Goal: Task Accomplishment & Management: Manage account settings

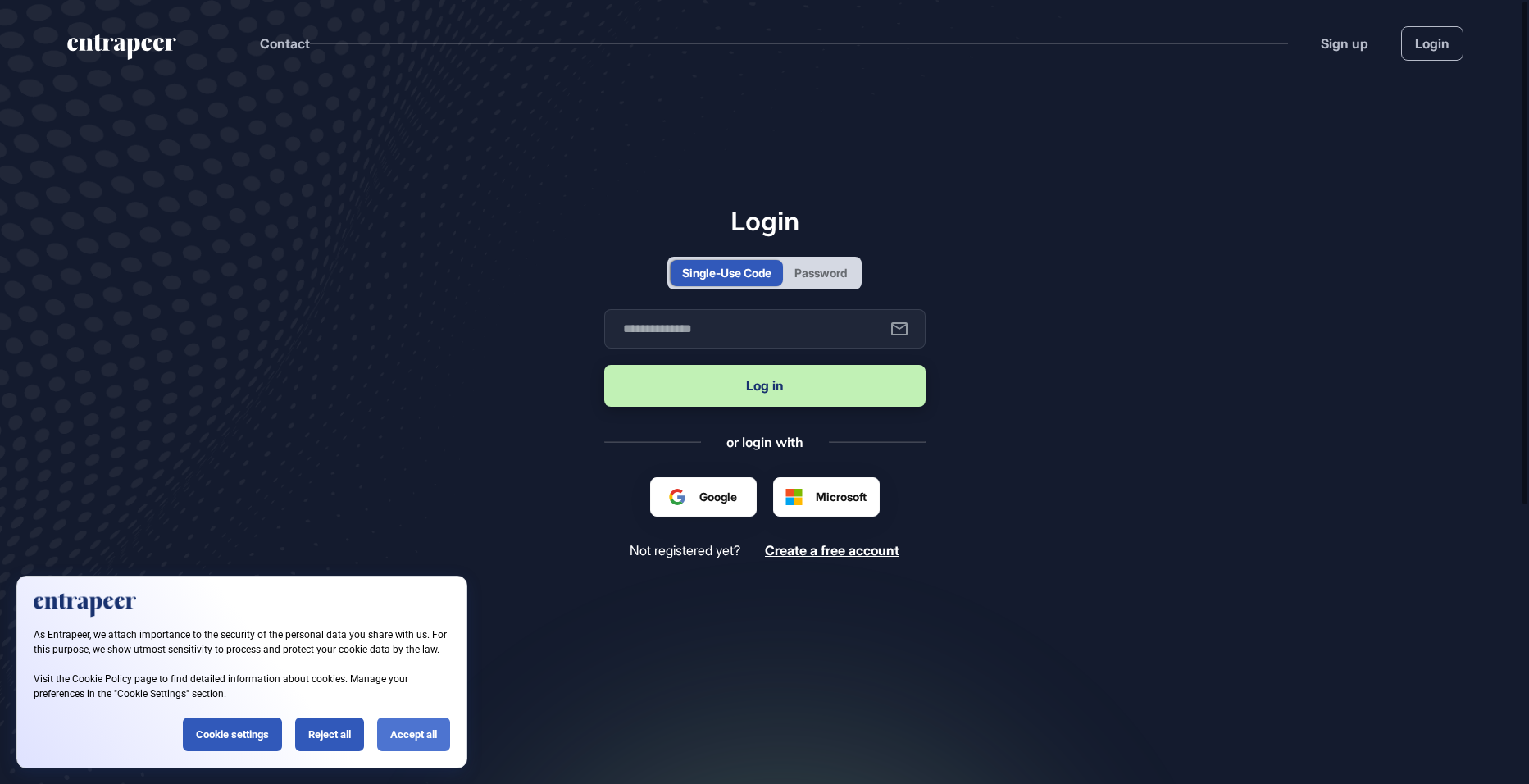
click at [396, 732] on div "Accept all" at bounding box center [413, 735] width 73 height 34
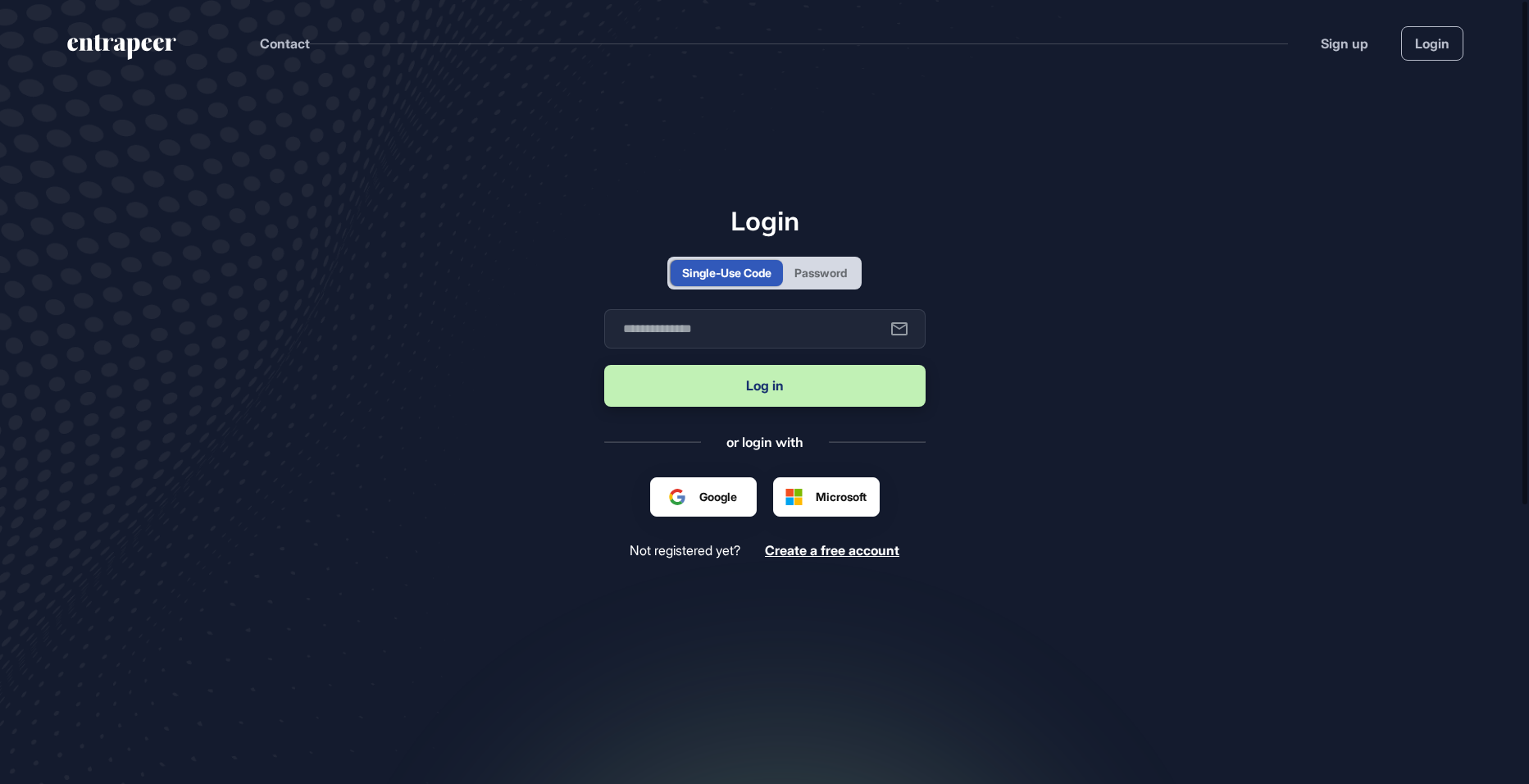
click at [795, 265] on div "Password" at bounding box center [820, 273] width 53 height 18
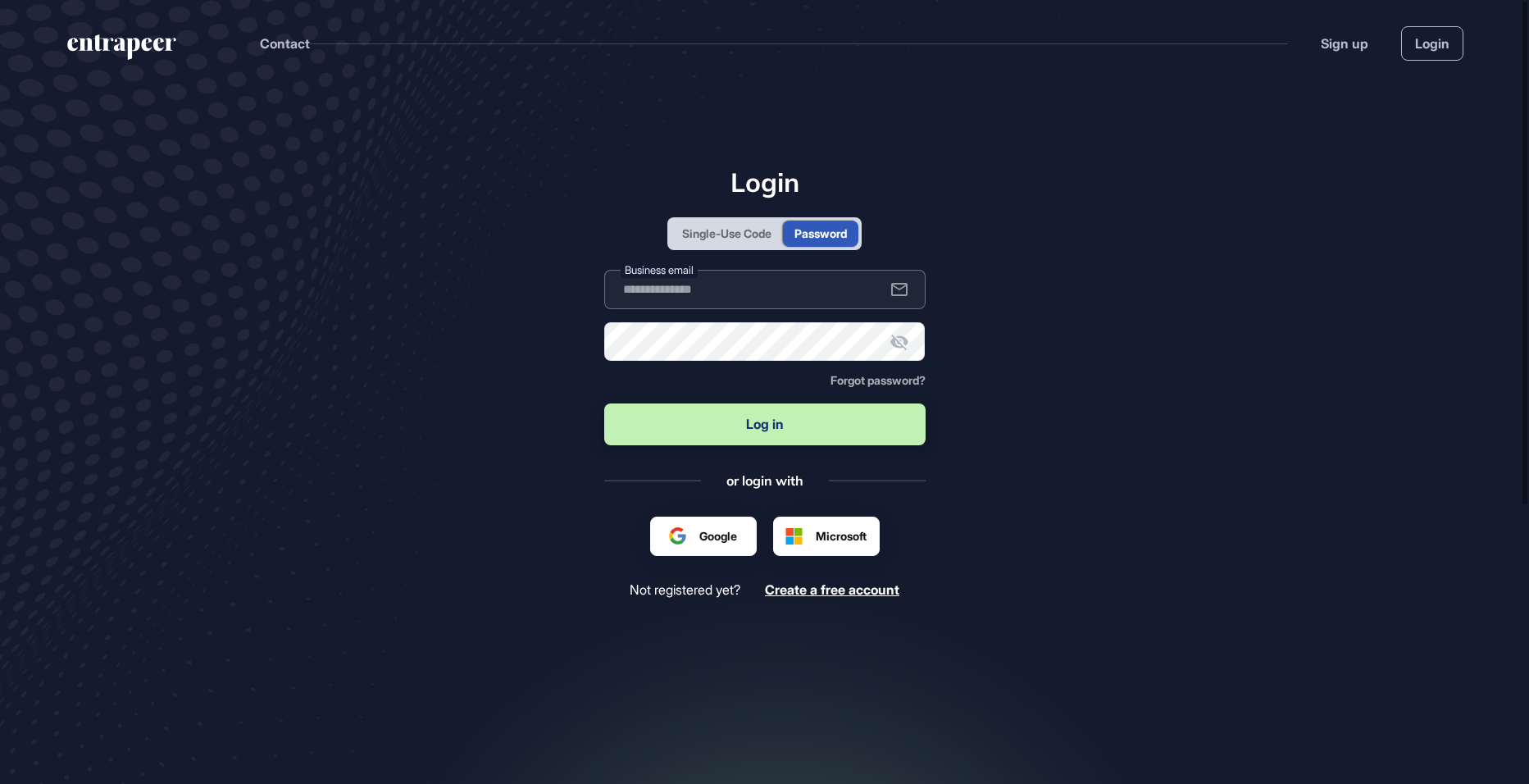
click at [714, 283] on input "text" at bounding box center [765, 289] width 321 height 39
type input "**********"
click at [729, 434] on button "Log in" at bounding box center [765, 424] width 321 height 42
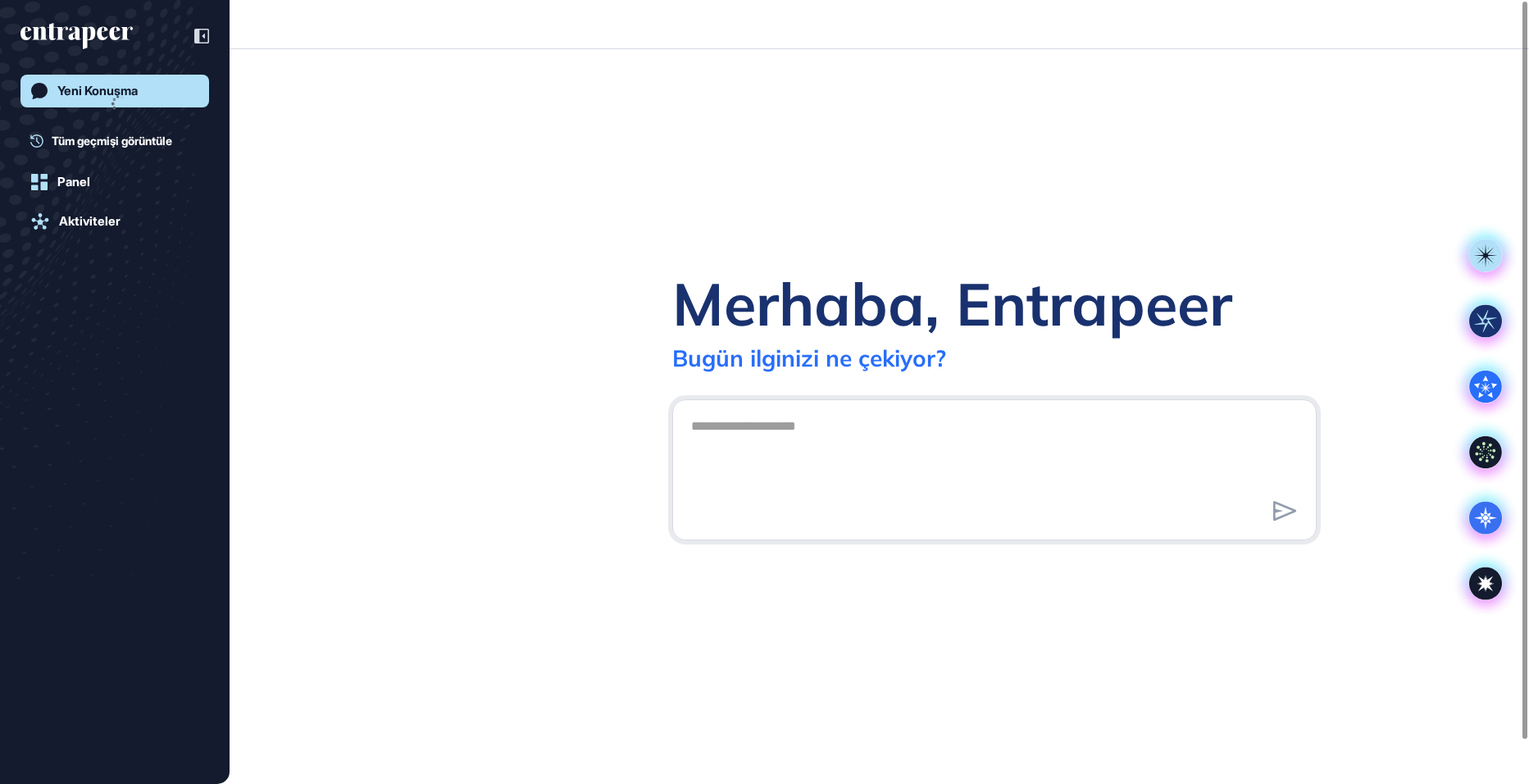
scroll to position [1, 1]
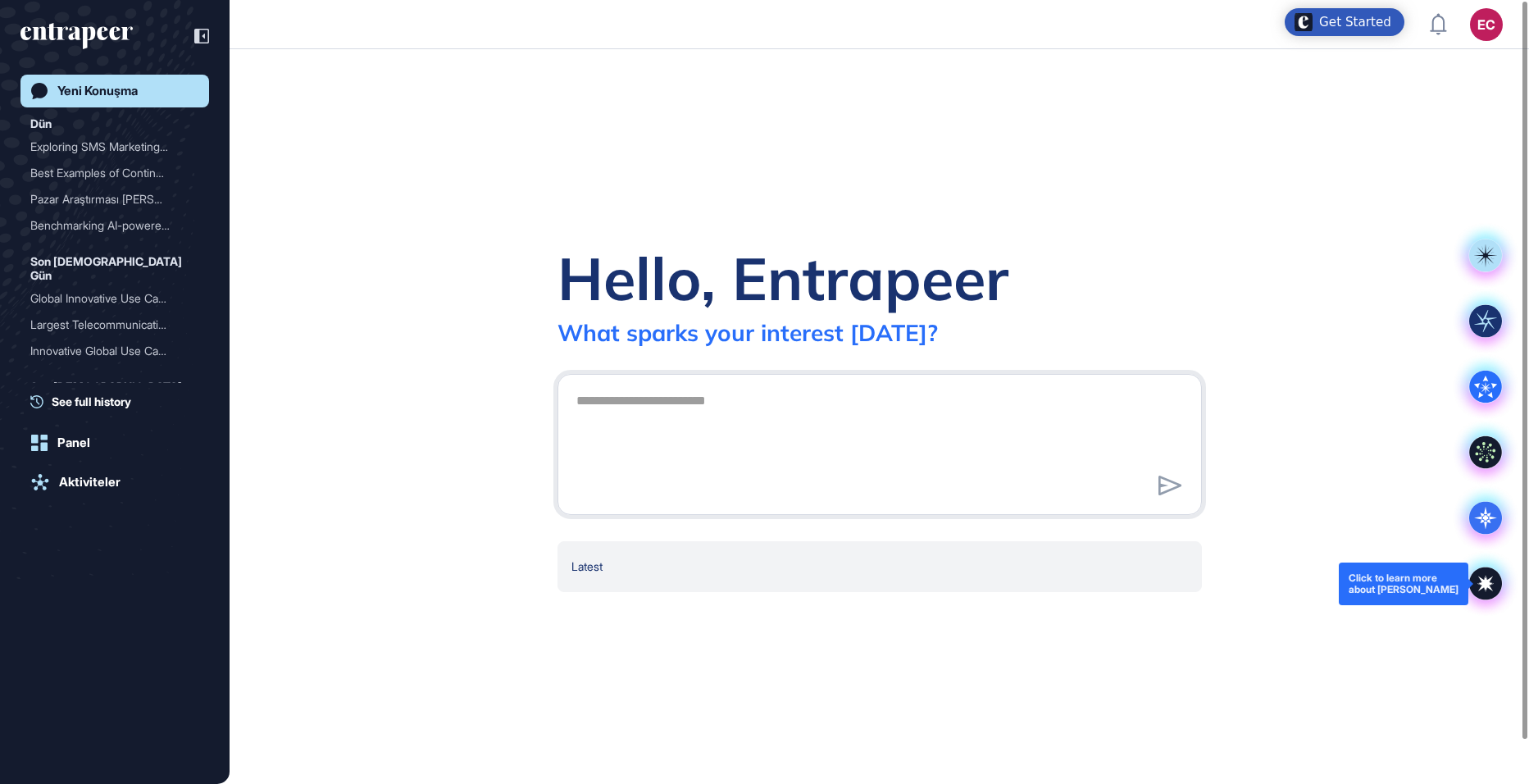
click at [1489, 592] on icon at bounding box center [1485, 584] width 33 height 33
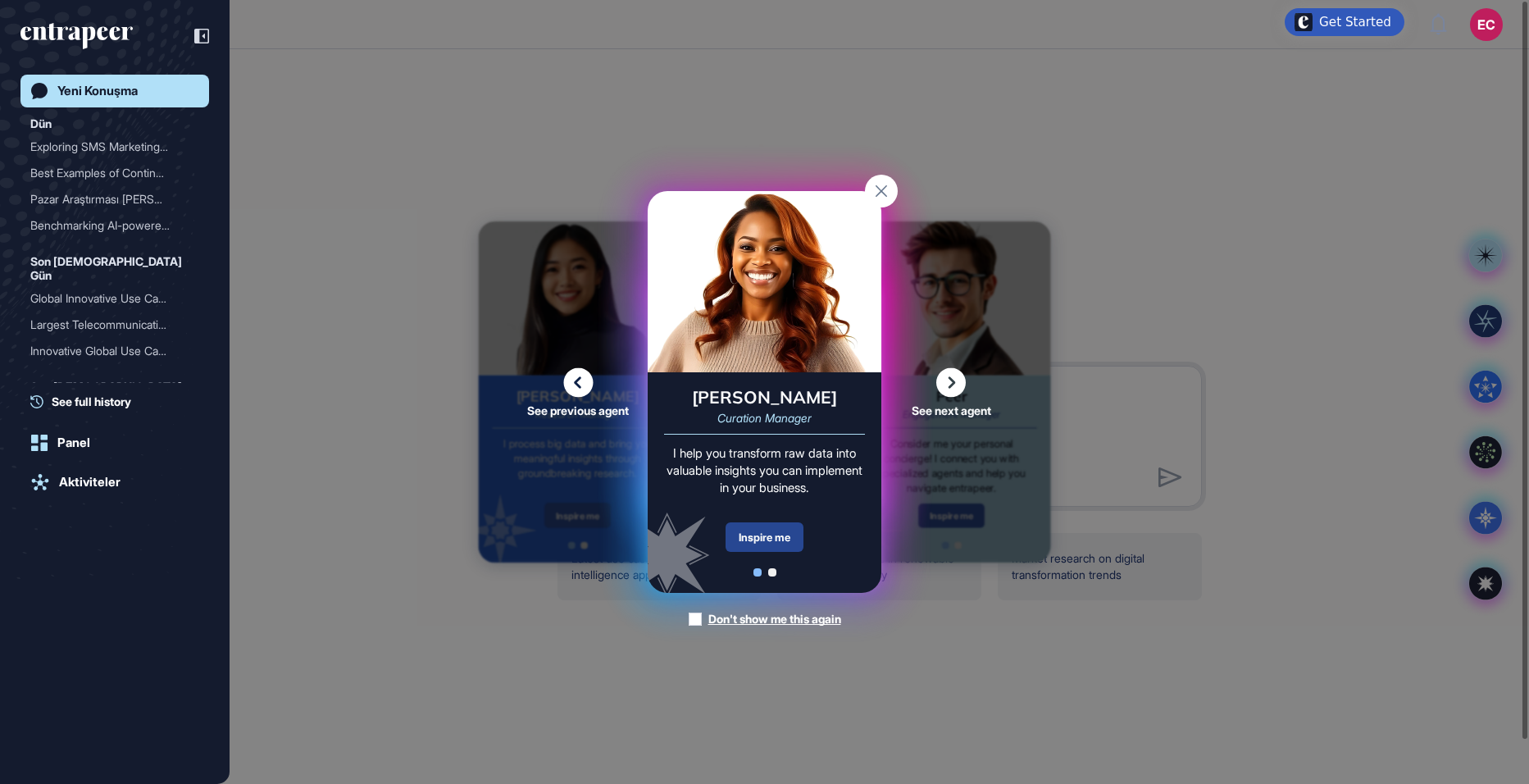
click at [765, 536] on div "Inspire me" at bounding box center [764, 537] width 78 height 29
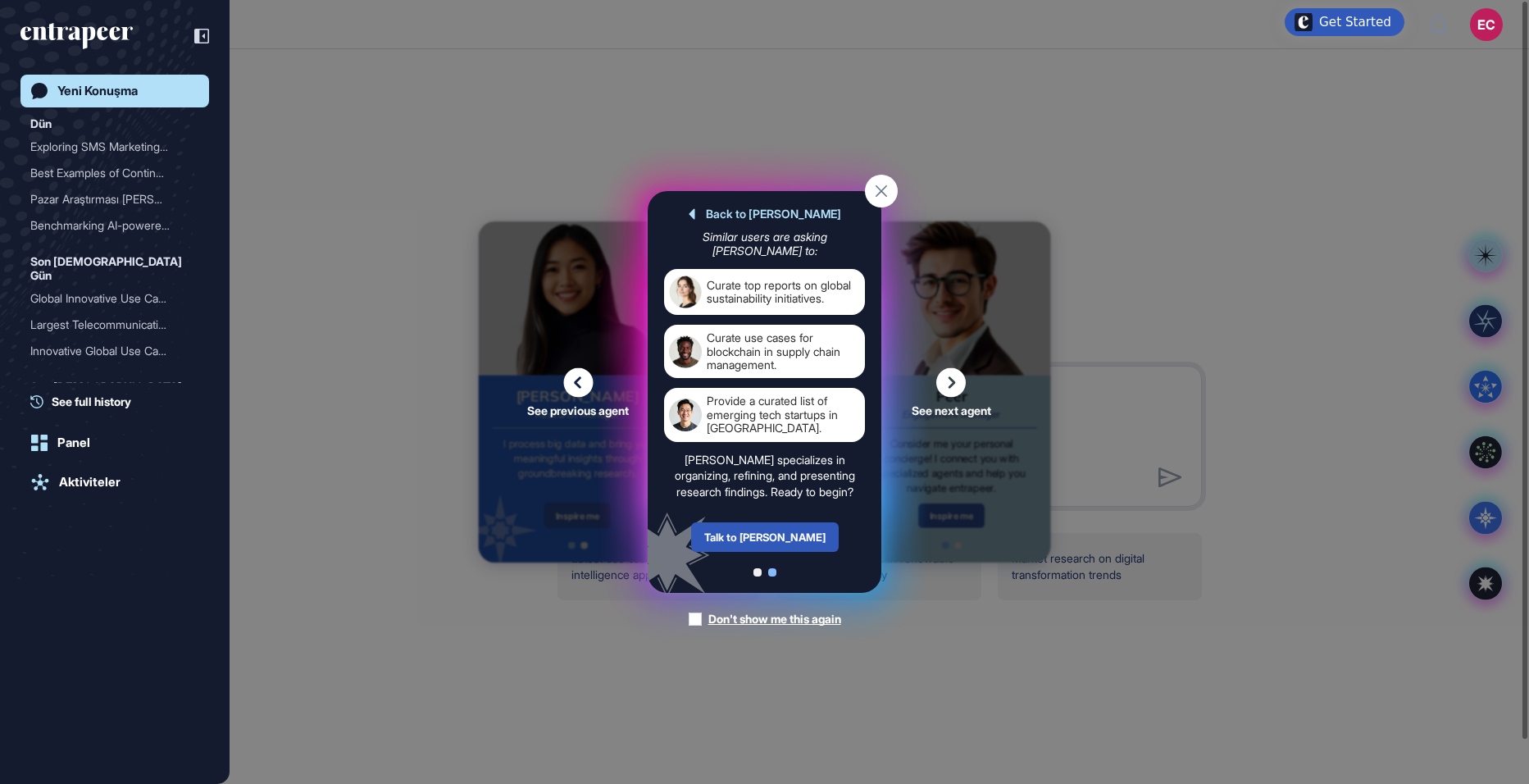
click at [765, 536] on div "Talk to [PERSON_NAME]" at bounding box center [765, 537] width 148 height 29
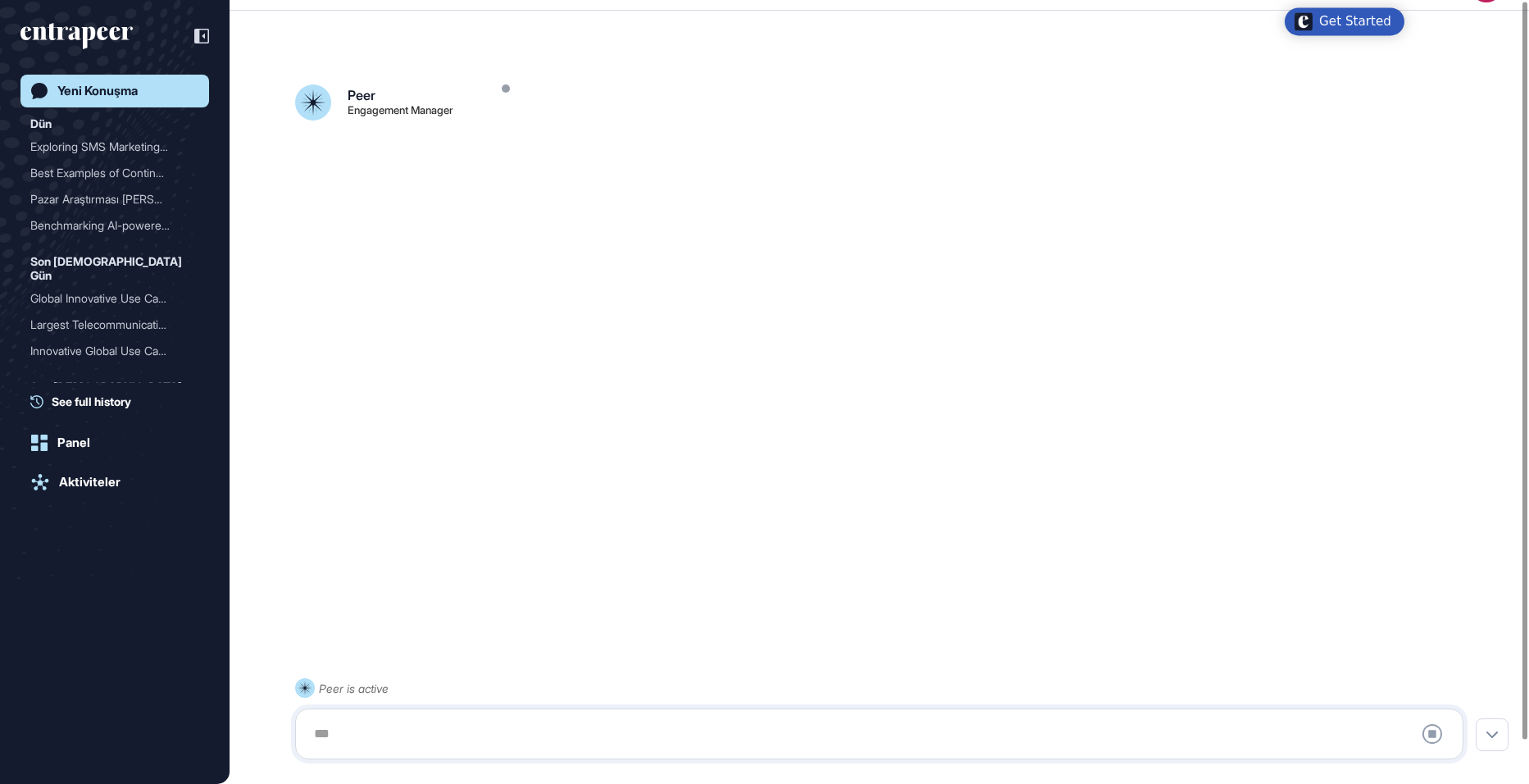
scroll to position [45, 0]
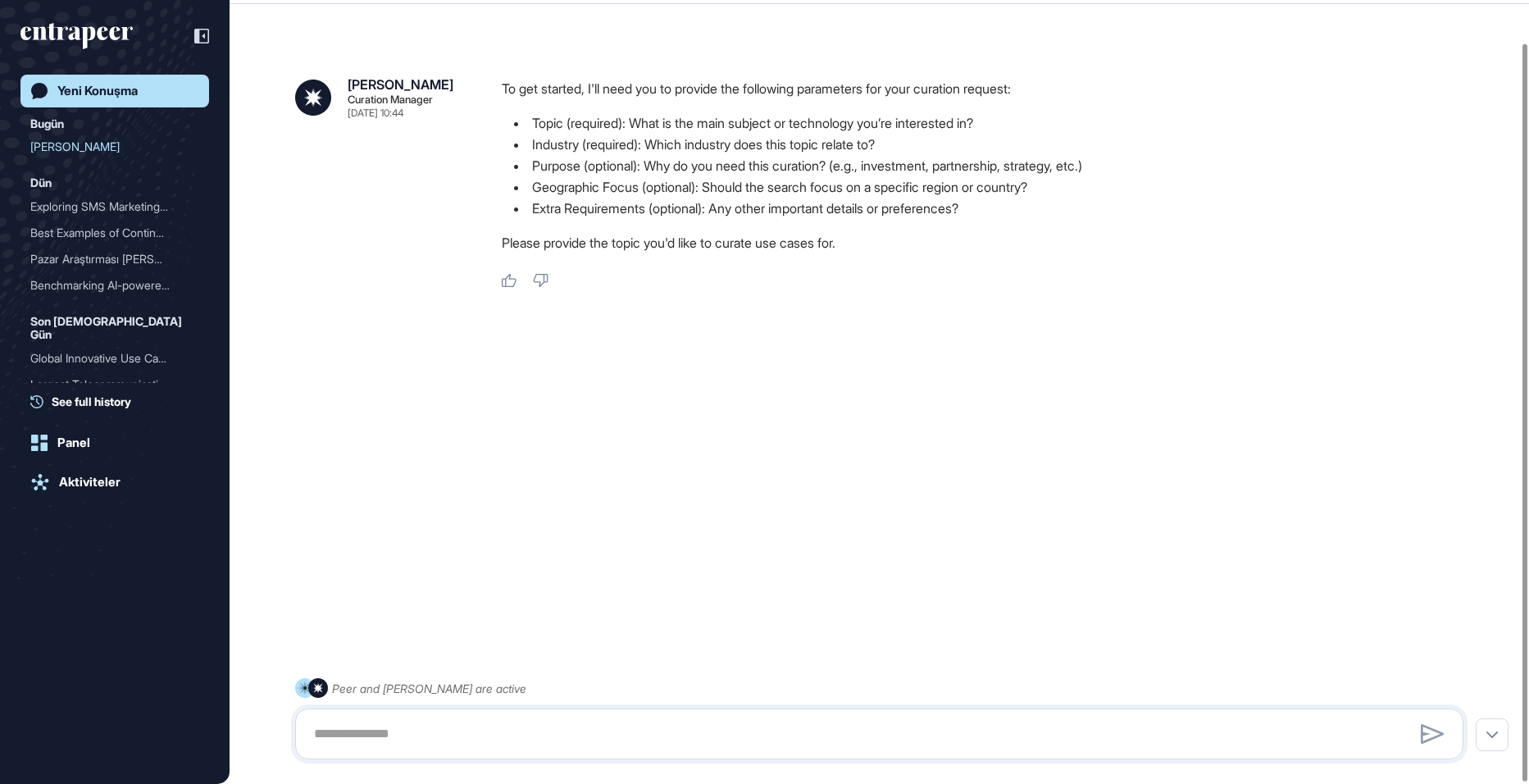
click at [110, 93] on div "Yeni Konuşma" at bounding box center [97, 91] width 81 height 15
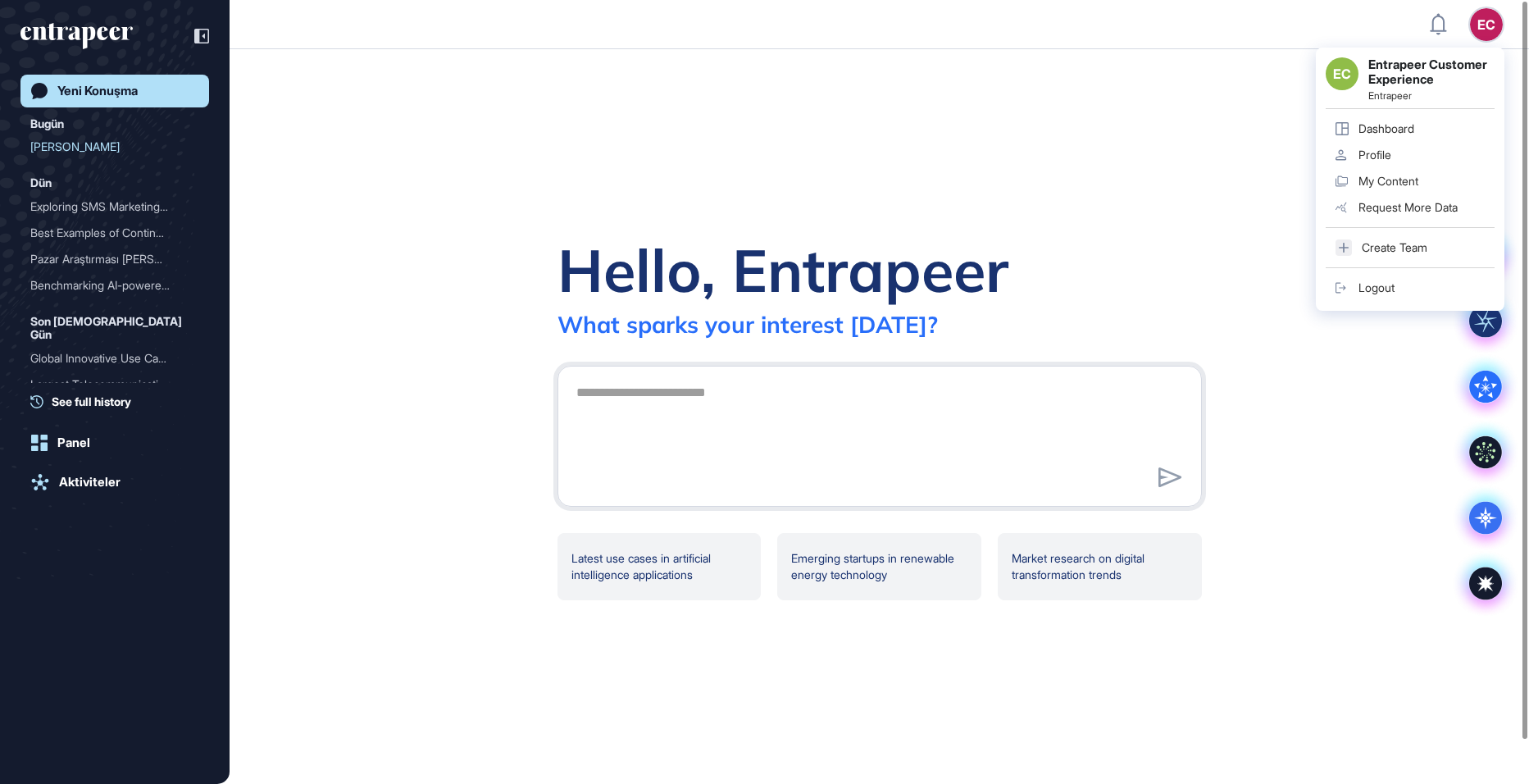
click at [1392, 294] on link "Logout" at bounding box center [1410, 288] width 169 height 26
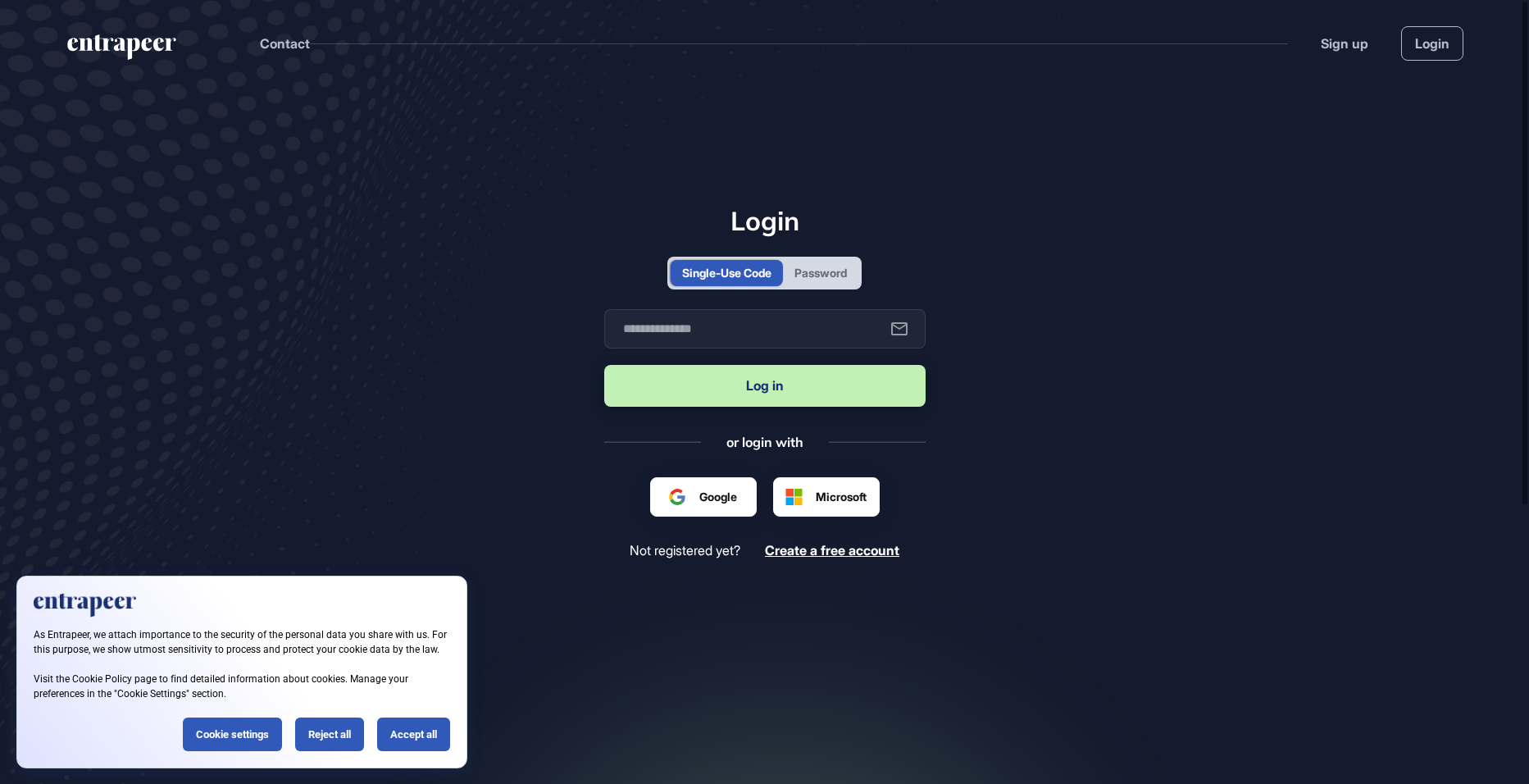
click at [814, 276] on div "Password" at bounding box center [820, 273] width 53 height 18
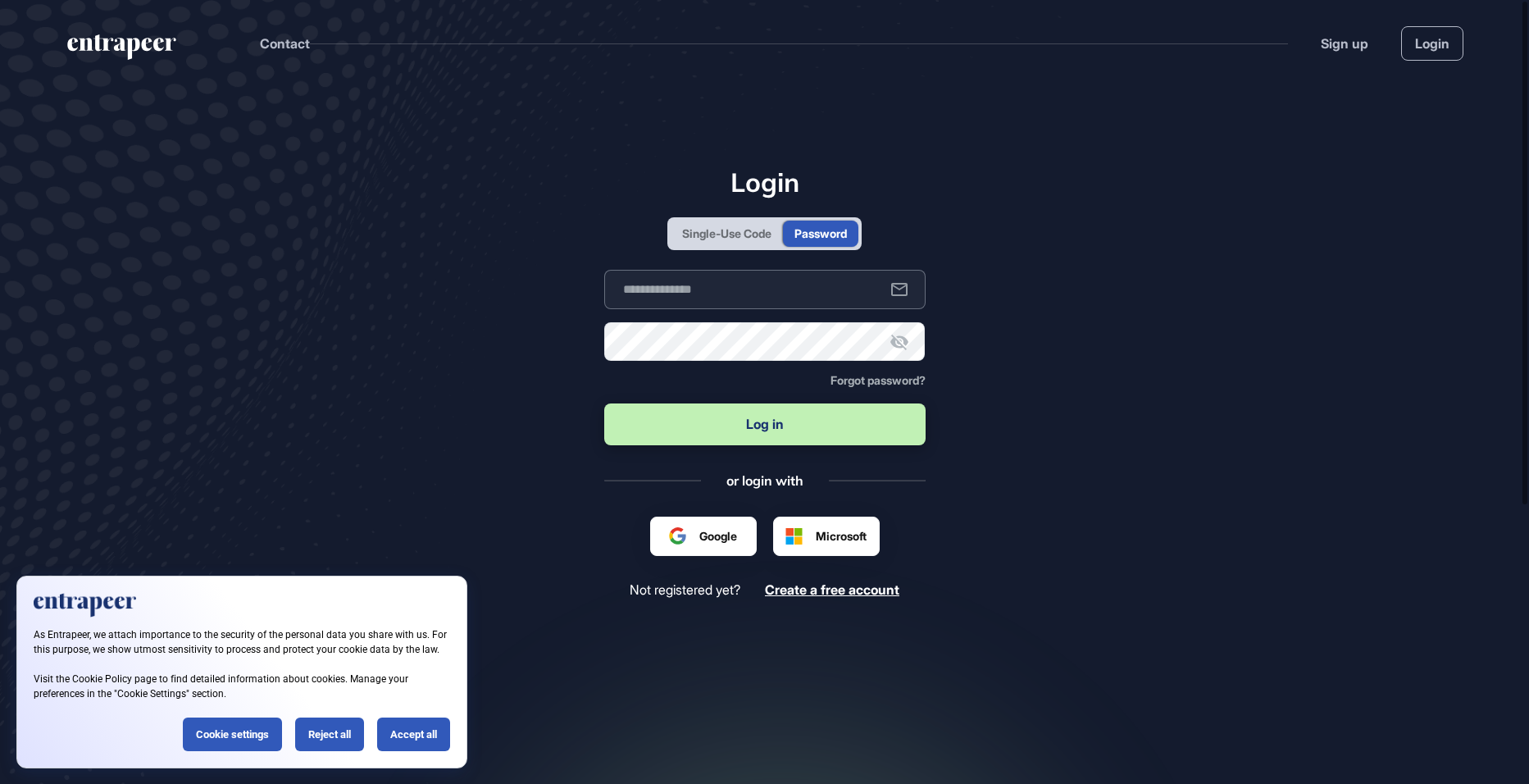
click at [731, 282] on input "text" at bounding box center [765, 289] width 321 height 39
type input "**********"
click at [754, 419] on button "Log in" at bounding box center [765, 424] width 321 height 42
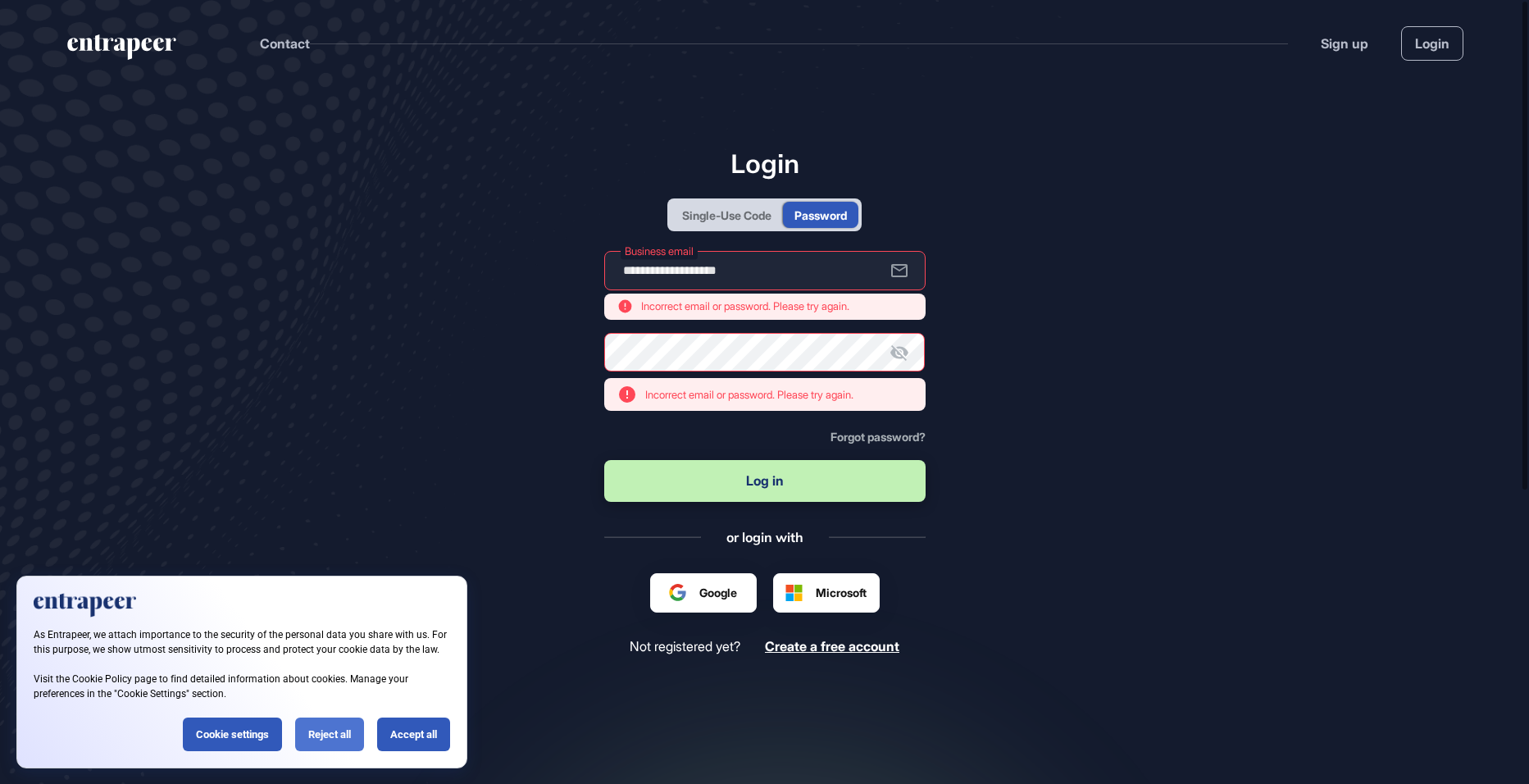
click at [303, 738] on div "Reject all" at bounding box center [330, 735] width 69 height 34
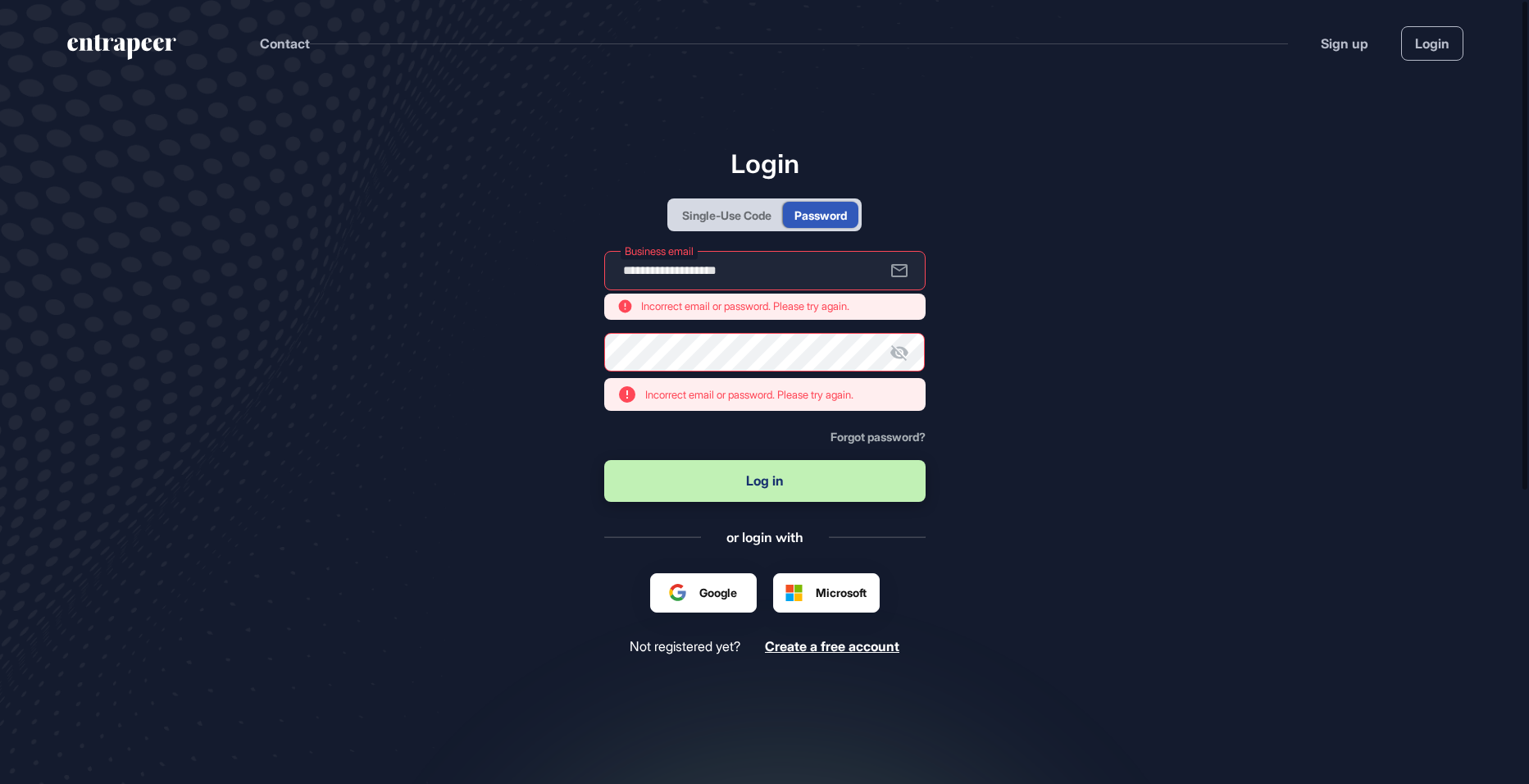
click at [719, 200] on div "Single-Use Code Password" at bounding box center [765, 215] width 195 height 33
click at [708, 226] on div "Single-Use Code" at bounding box center [727, 215] width 112 height 26
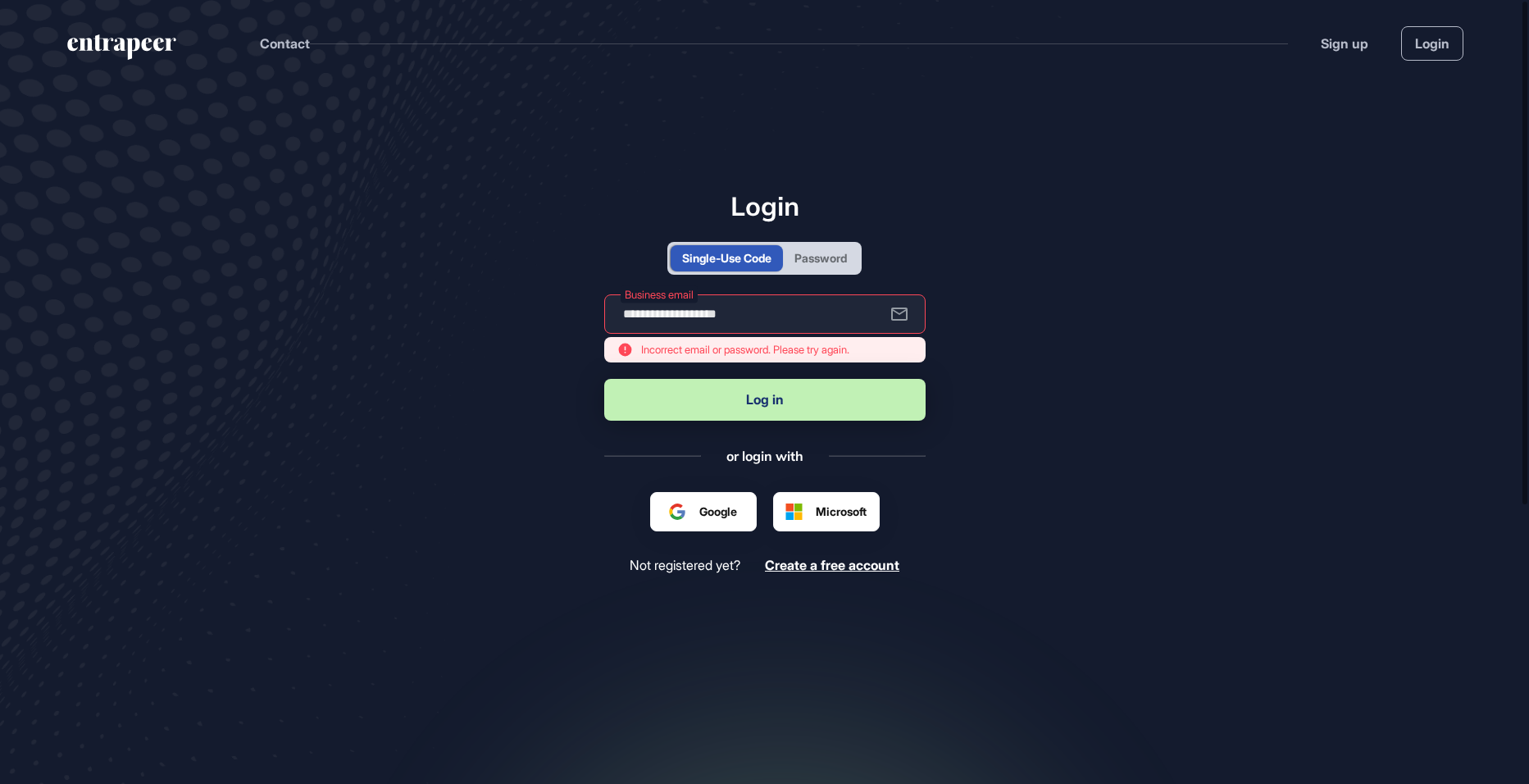
click at [753, 401] on button "Log in" at bounding box center [765, 400] width 321 height 42
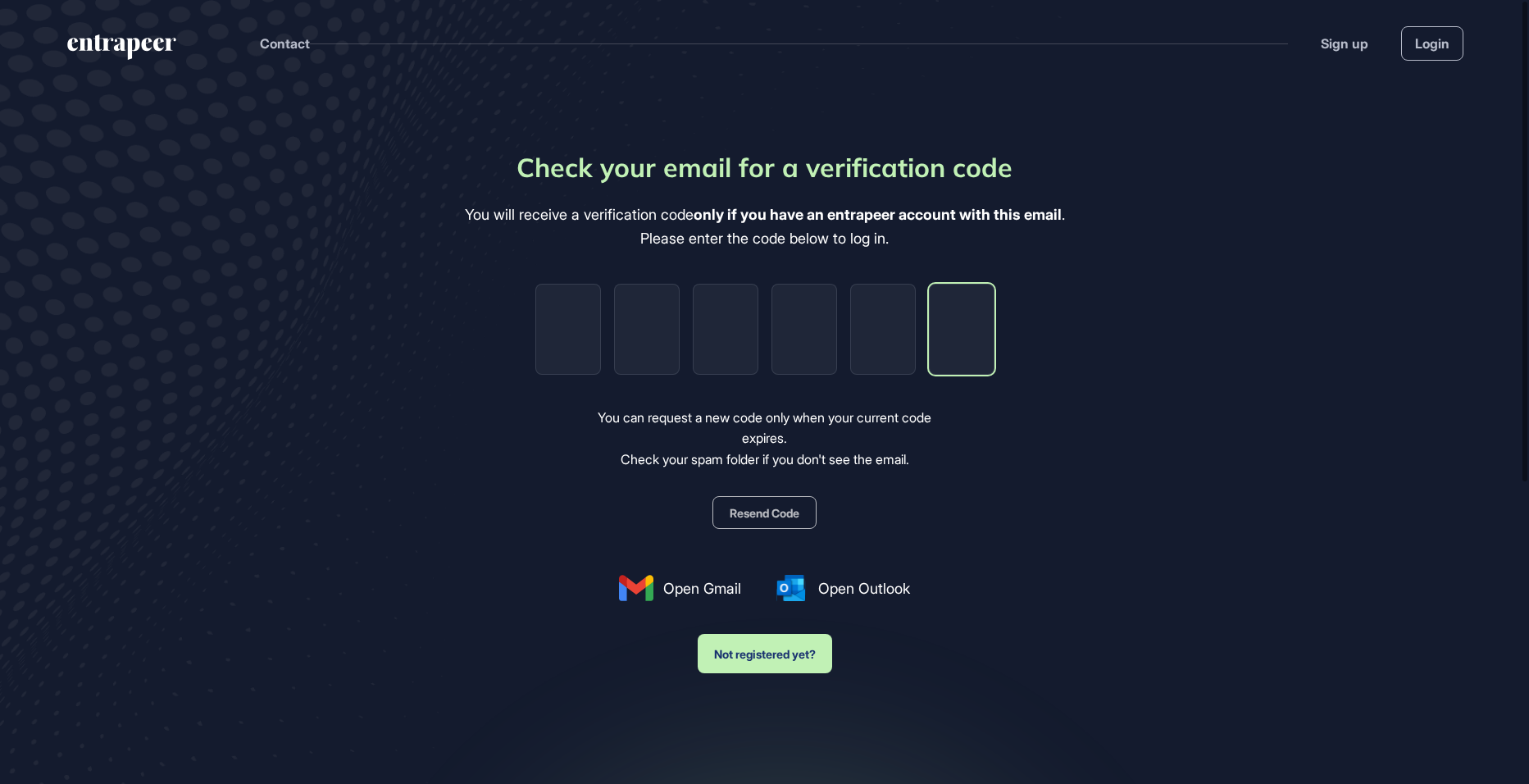
paste input "*"
type input "*"
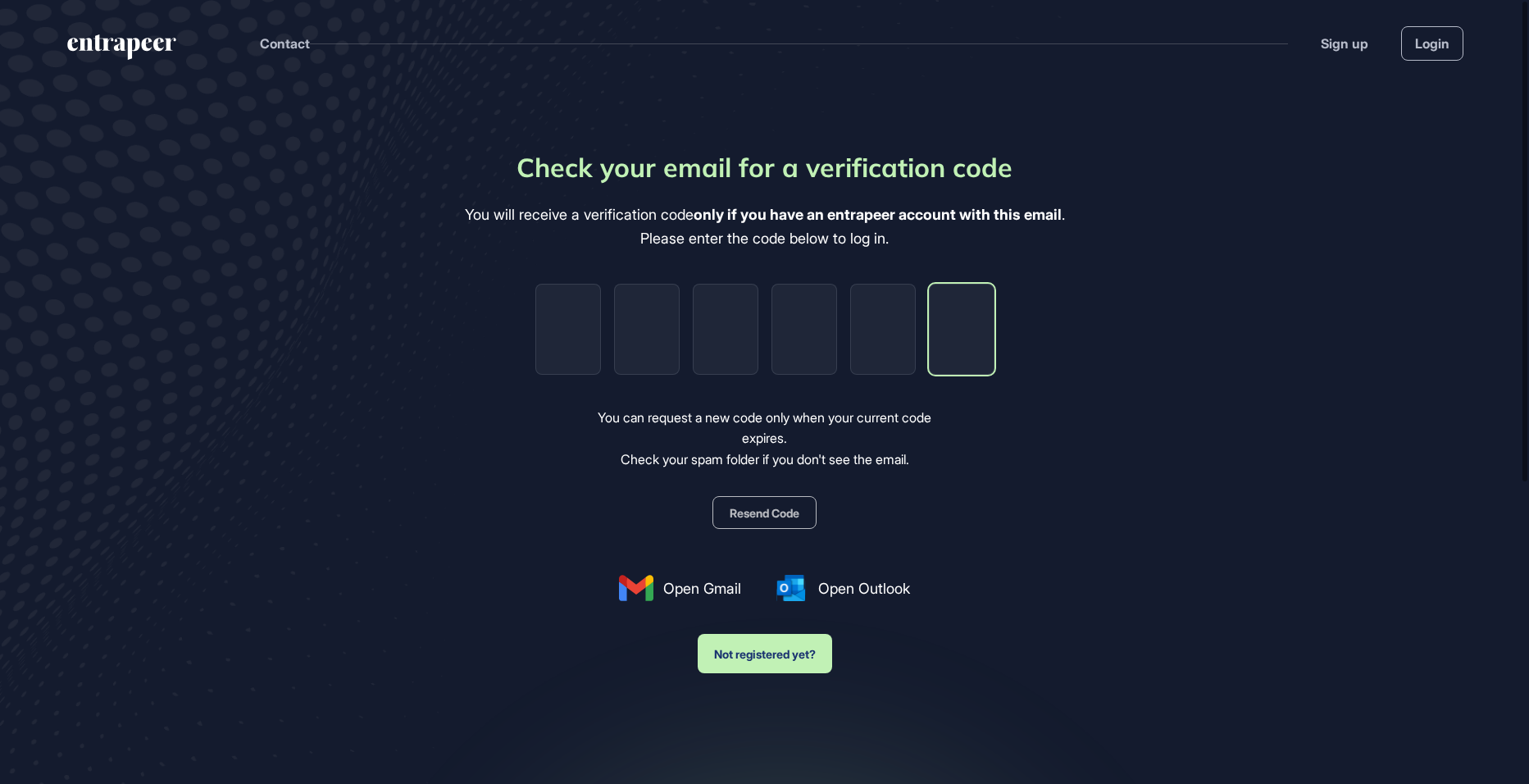
type input "*"
